Goal: Transaction & Acquisition: Download file/media

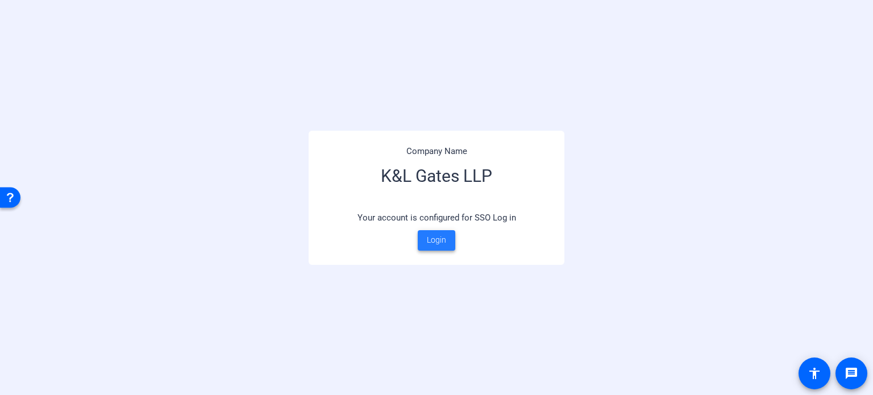
click at [438, 241] on span "Login" at bounding box center [436, 240] width 19 height 12
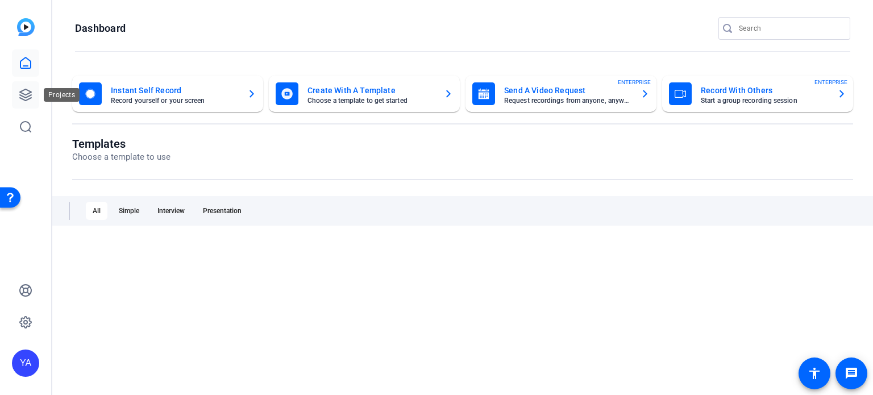
click at [22, 95] on icon at bounding box center [26, 95] width 14 height 14
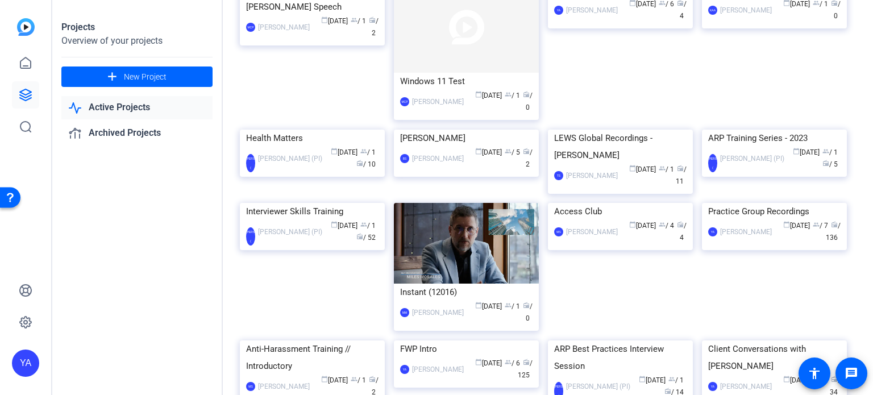
scroll to position [455, 0]
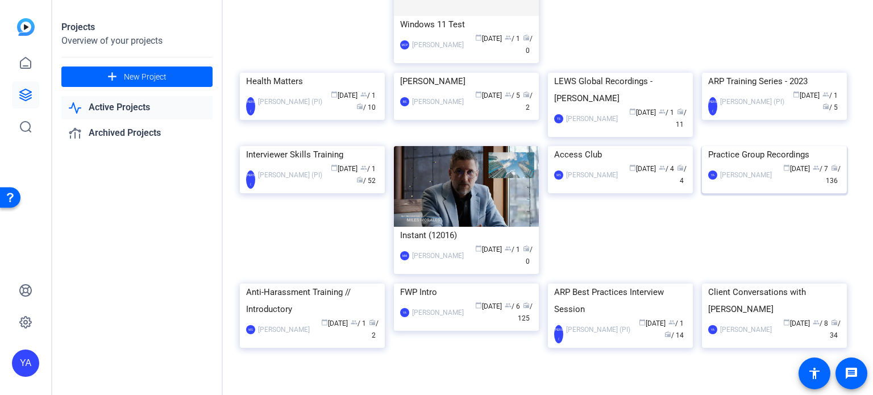
click at [809, 146] on img at bounding box center [774, 146] width 145 height 0
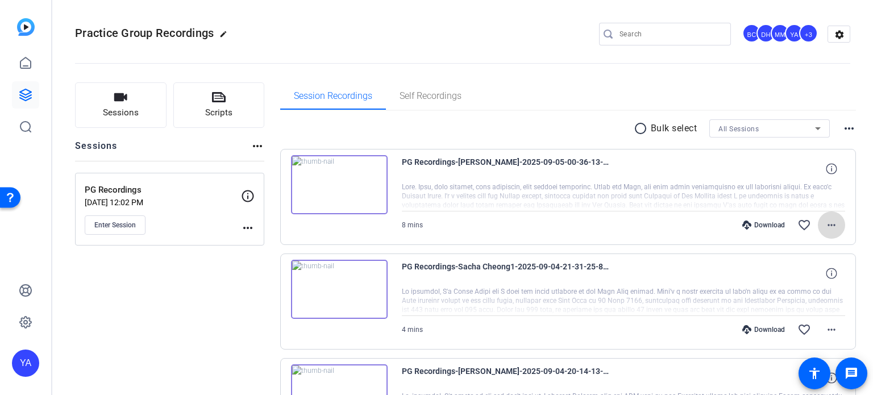
click at [826, 224] on mat-icon "more_horiz" at bounding box center [832, 225] width 14 height 14
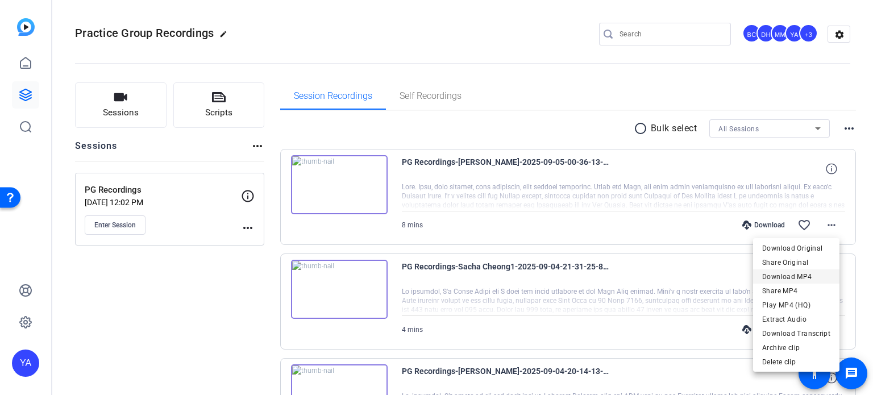
click at [798, 274] on span "Download MP4" at bounding box center [796, 277] width 68 height 14
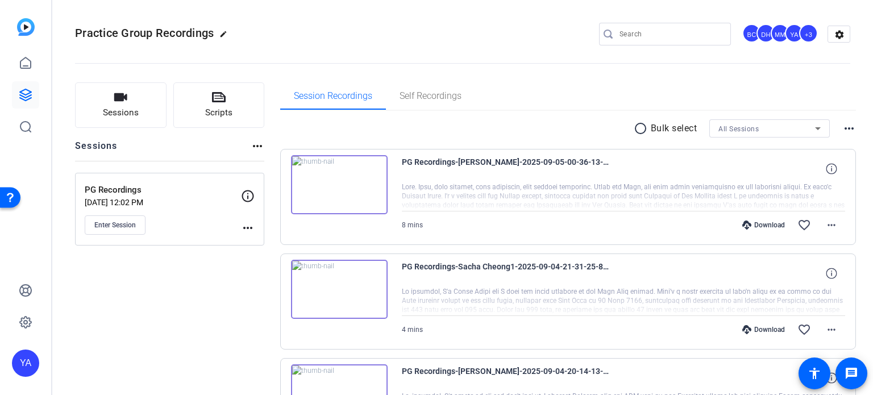
click at [730, 19] on div "Practice Group Recordings edit BC DH MM YA +3 settings" at bounding box center [462, 34] width 775 height 86
